Goal: Register for event/course

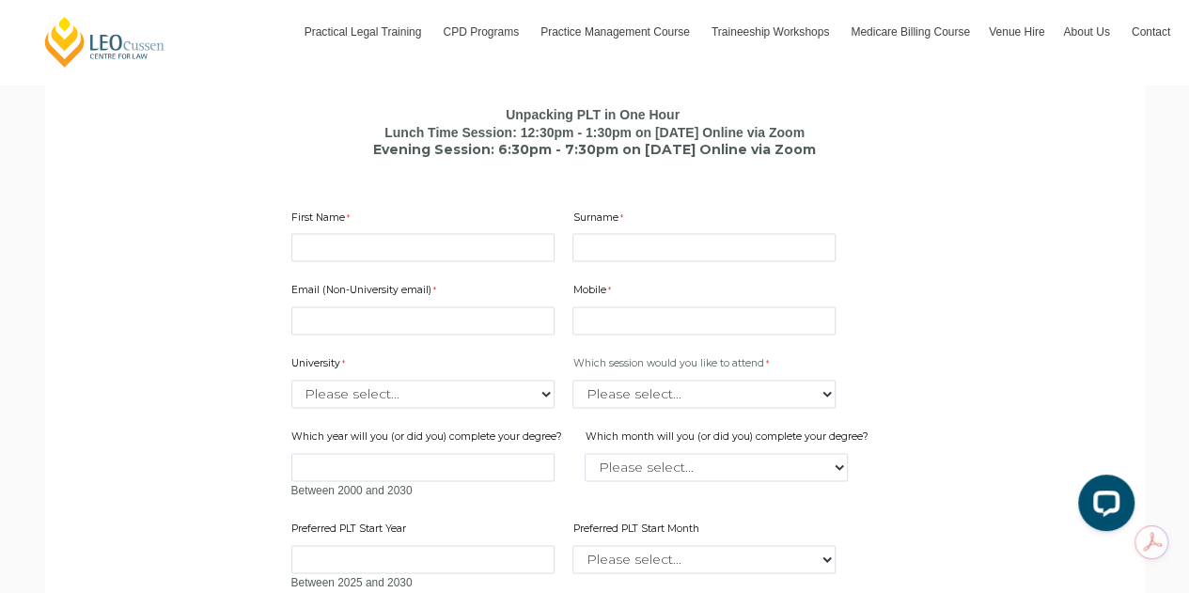
scroll to position [1111, 0]
click at [390, 256] on input "First Name" at bounding box center [422, 246] width 263 height 28
type input "Tylah"
type input "Morgan"
type input "tylahmr@live.com.au"
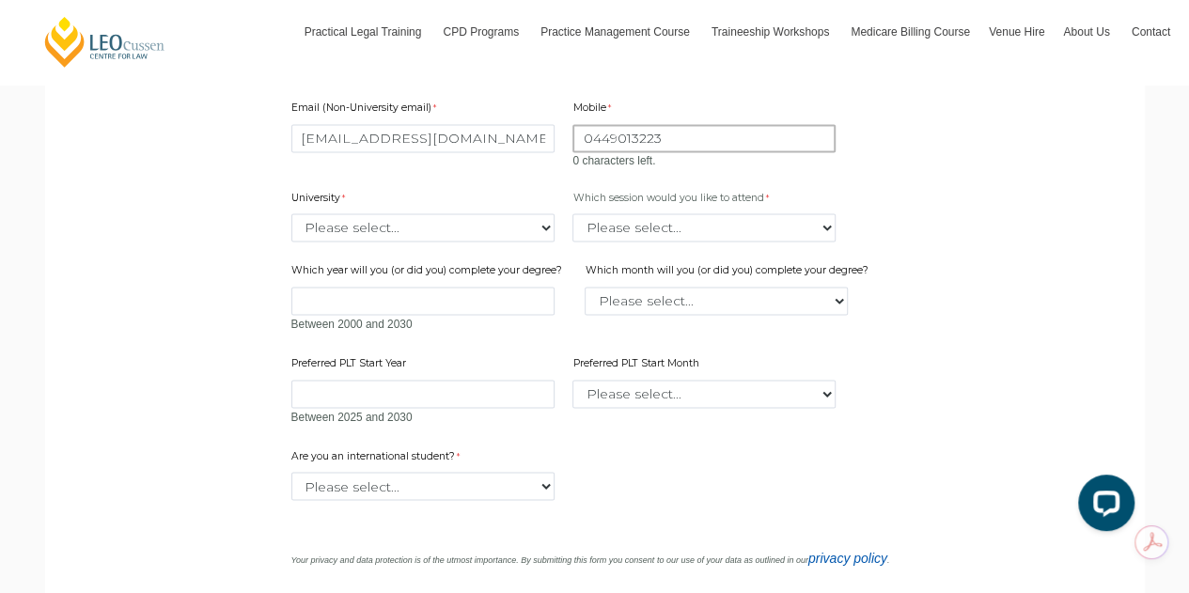
scroll to position [1286, 0]
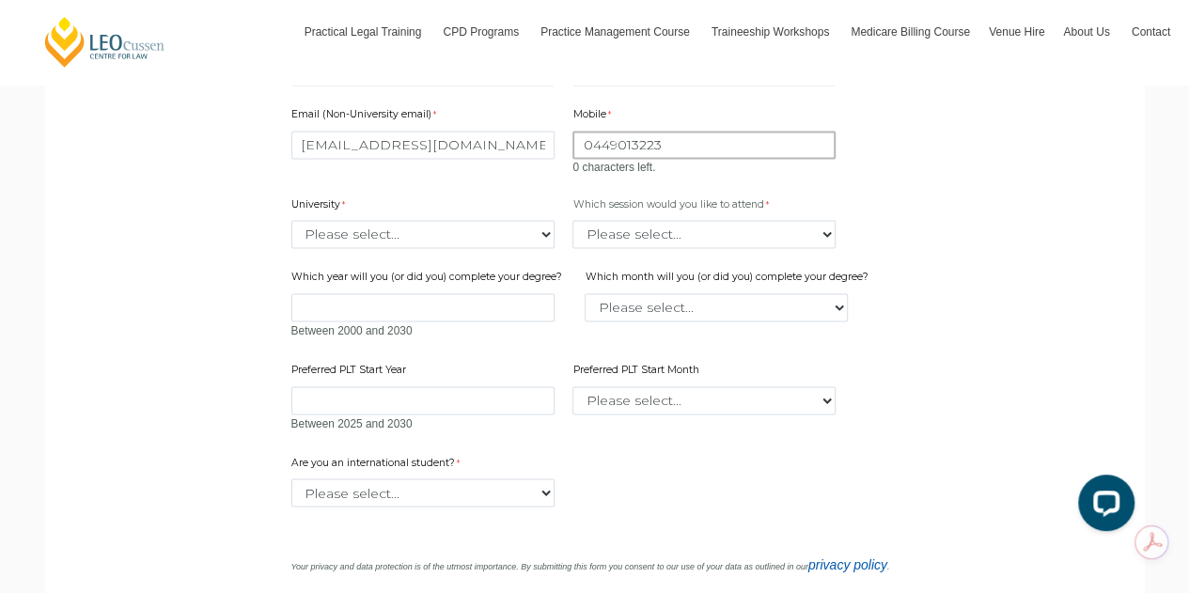
type input "0449013223"
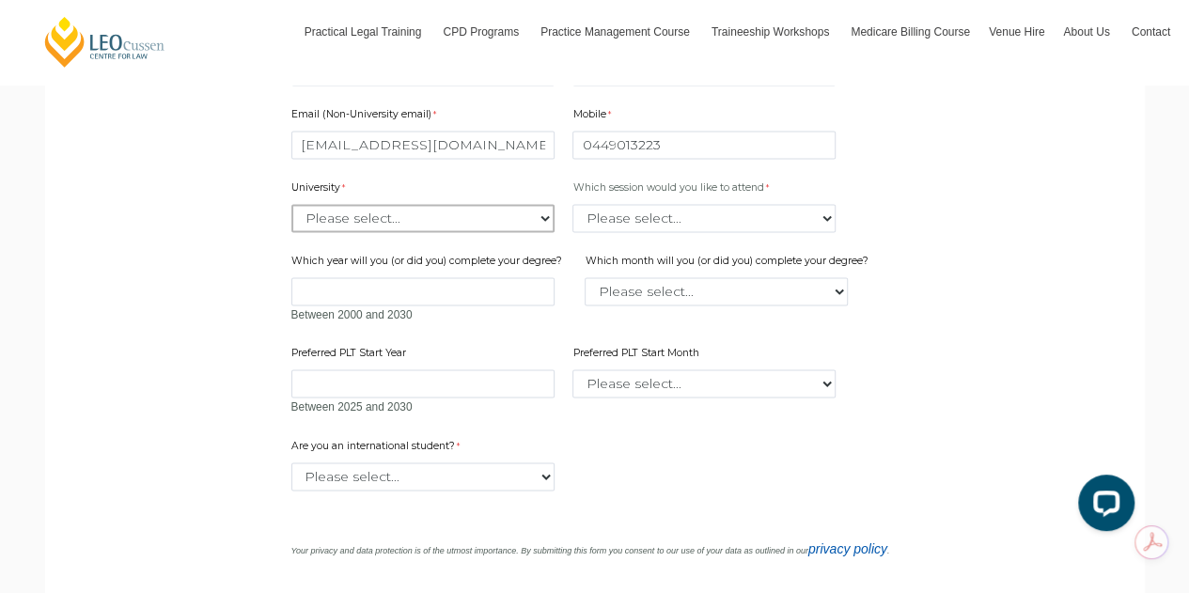
click at [338, 243] on div "Email (Non-University email) tylahmr@live.com.au Mobile 0449013223 0 characters…" at bounding box center [595, 255] width 622 height 332
select select "tfa_2187"
click at [291, 208] on select "Please select... Australian Catholic University Australian National University …" at bounding box center [422, 218] width 263 height 28
click at [651, 232] on select "Please select... Lunch time session – 12:30pm – 1:30pm AEST Evening session – 6…" at bounding box center [703, 218] width 263 height 28
select select "tfa_2413"
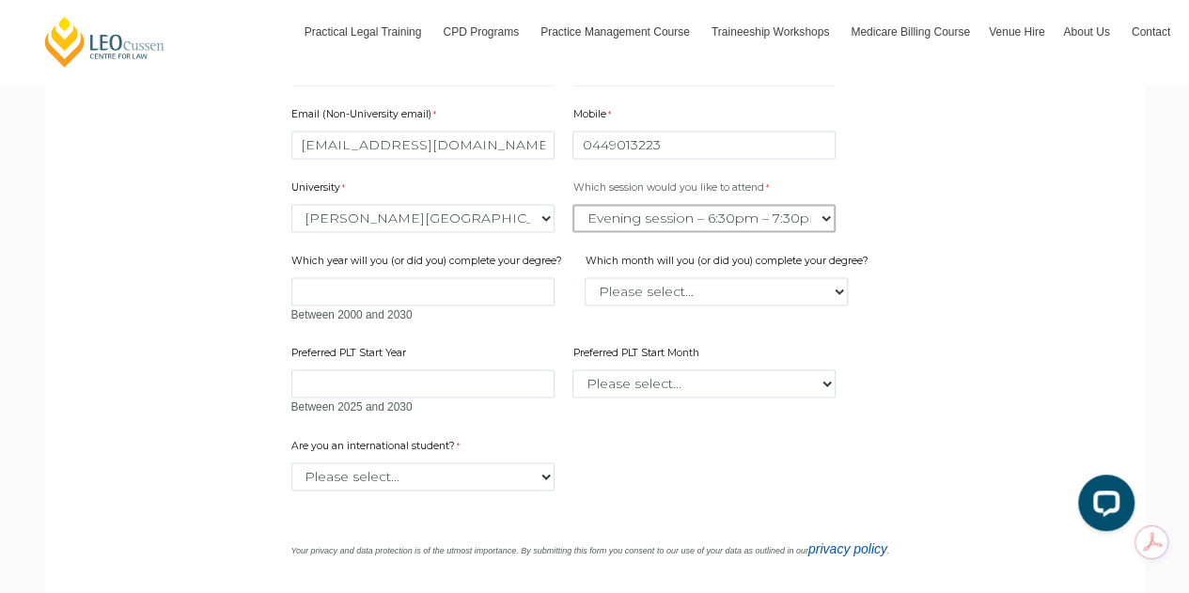
click at [572, 208] on select "Please select... Lunch time session – 12:30pm – 1:30pm AEST Evening session – 6…" at bounding box center [703, 218] width 263 height 28
click at [404, 299] on input "Which year will you (or did you) complete your degree?" at bounding box center [422, 291] width 263 height 28
type input "2028"
click at [677, 298] on select "Please select... January February March April May June July August September Oc…" at bounding box center [716, 291] width 263 height 28
select select "tfa_2229"
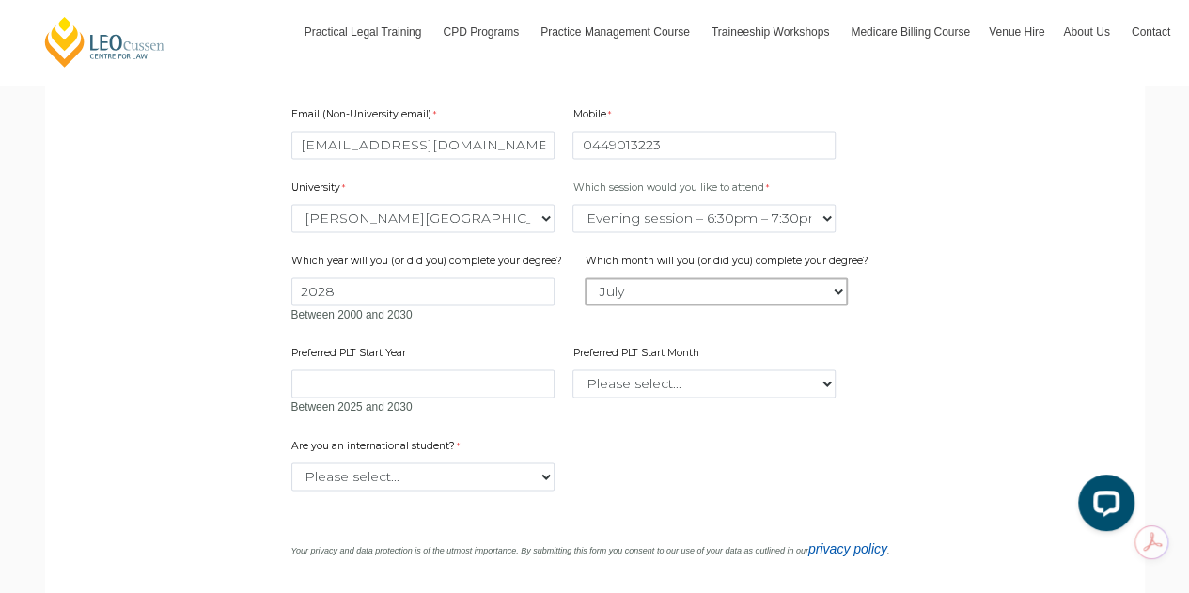
click at [585, 281] on select "Please select... January February March April May June July August September Oc…" at bounding box center [716, 291] width 263 height 28
click at [399, 394] on input "Preferred PLT Start Year" at bounding box center [422, 383] width 263 height 28
type input "2028"
click at [617, 392] on select "Please select... January February March April May June July August September Oc…" at bounding box center [703, 383] width 263 height 28
select select "tfa_2343"
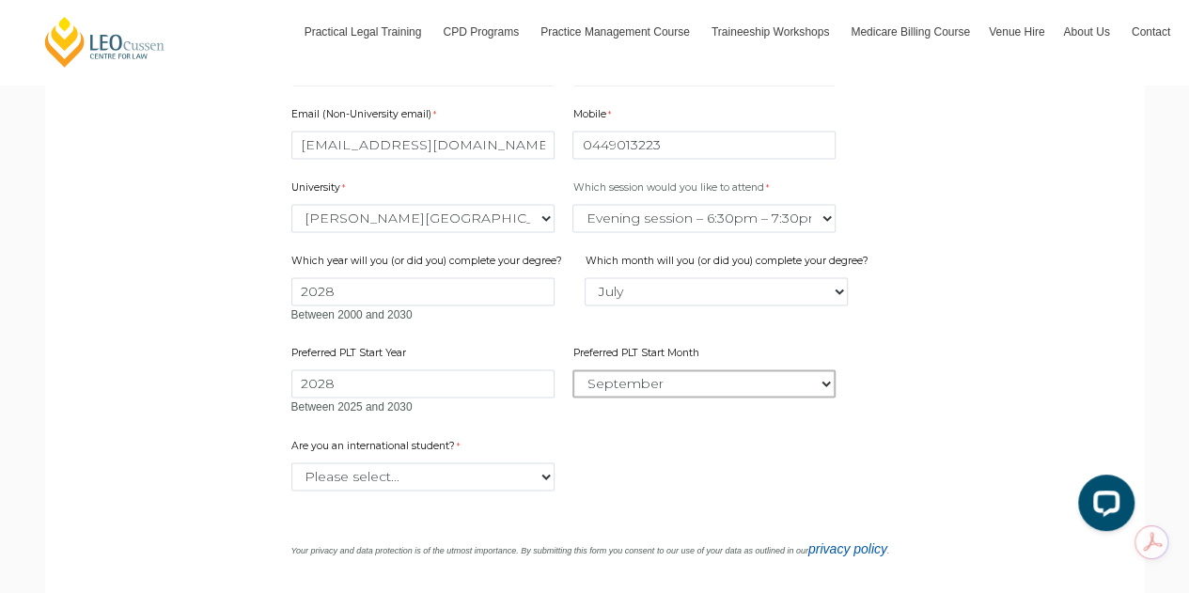
click at [572, 373] on select "Please select... January February March April May June July August September Oc…" at bounding box center [703, 383] width 263 height 28
click at [436, 485] on select "Please select... Yes No" at bounding box center [422, 477] width 263 height 28
select select "tfa_60"
click at [291, 466] on select "Please select... Yes No" at bounding box center [422, 477] width 263 height 28
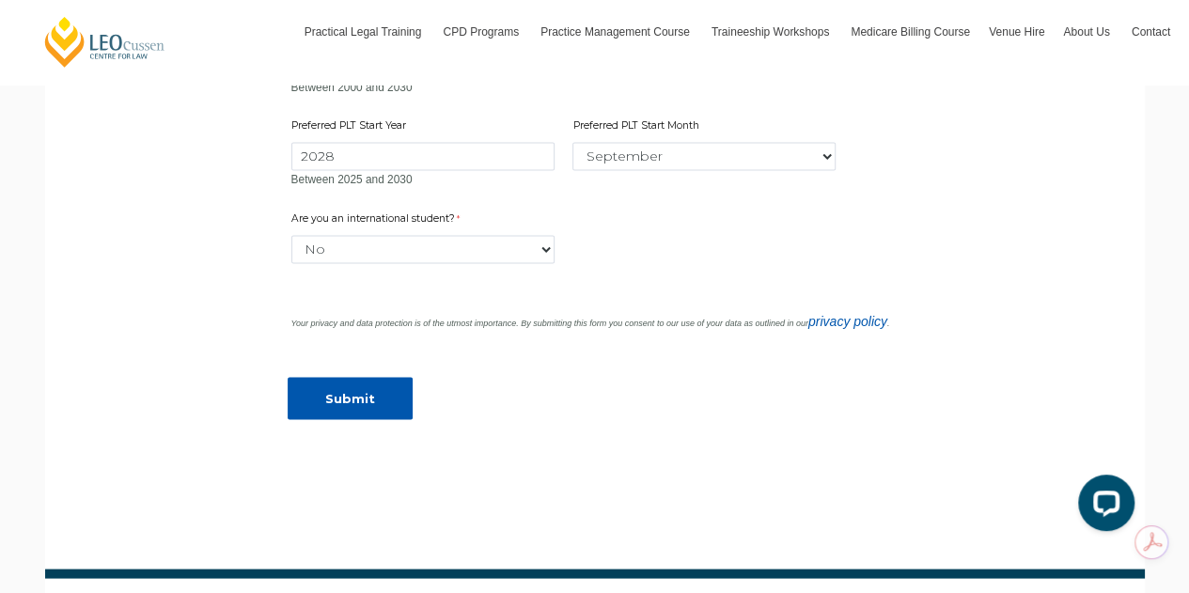
click at [367, 401] on input "Submit" at bounding box center [350, 398] width 125 height 42
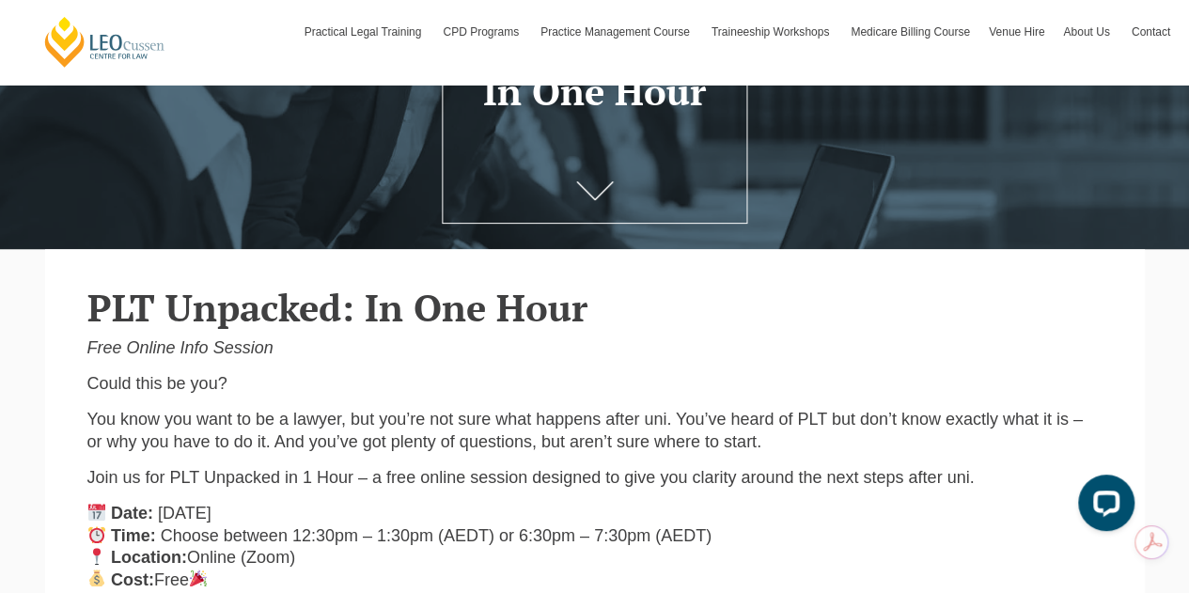
scroll to position [0, 0]
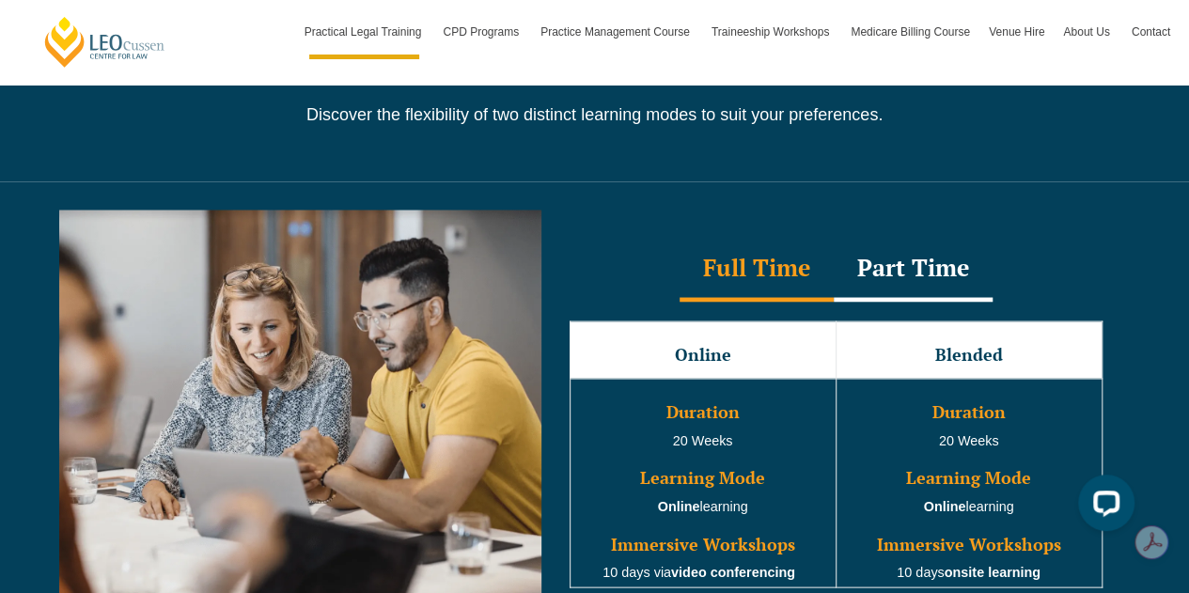
scroll to position [1672, 0]
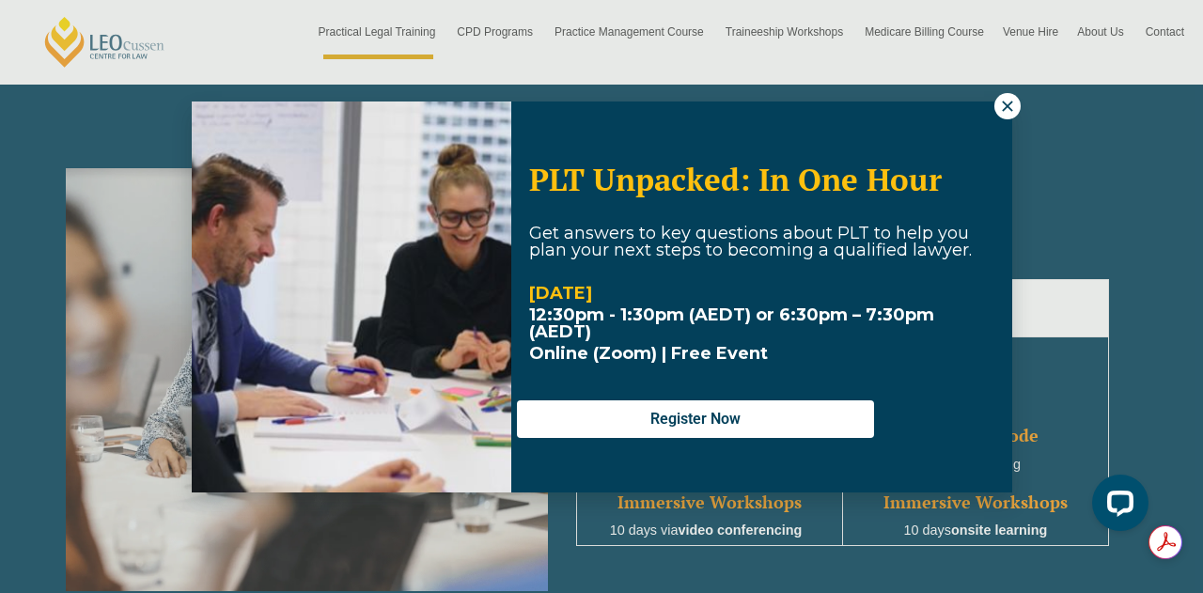
drag, startPoint x: 979, startPoint y: 121, endPoint x: 992, endPoint y: 115, distance: 14.7
click at [992, 115] on div "PLT Unpacked: In One Hour Get answers to key questions about PLT to help you pl…" at bounding box center [602, 297] width 821 height 391
click at [1008, 106] on icon at bounding box center [1007, 106] width 10 height 10
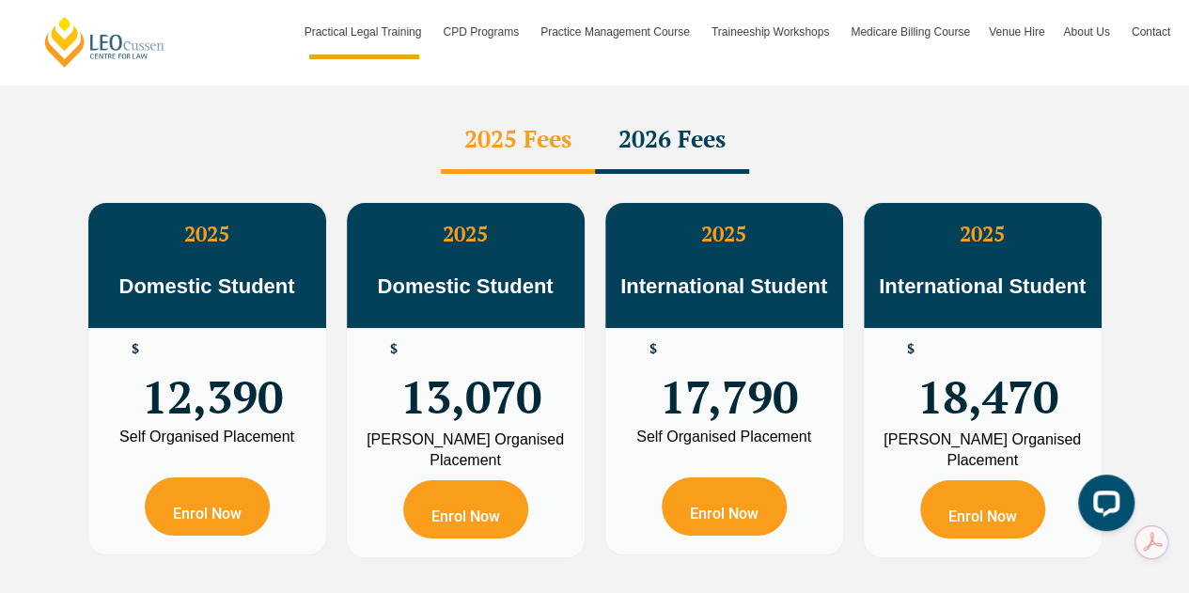
scroll to position [3412, 0]
